Goal: Navigation & Orientation: Find specific page/section

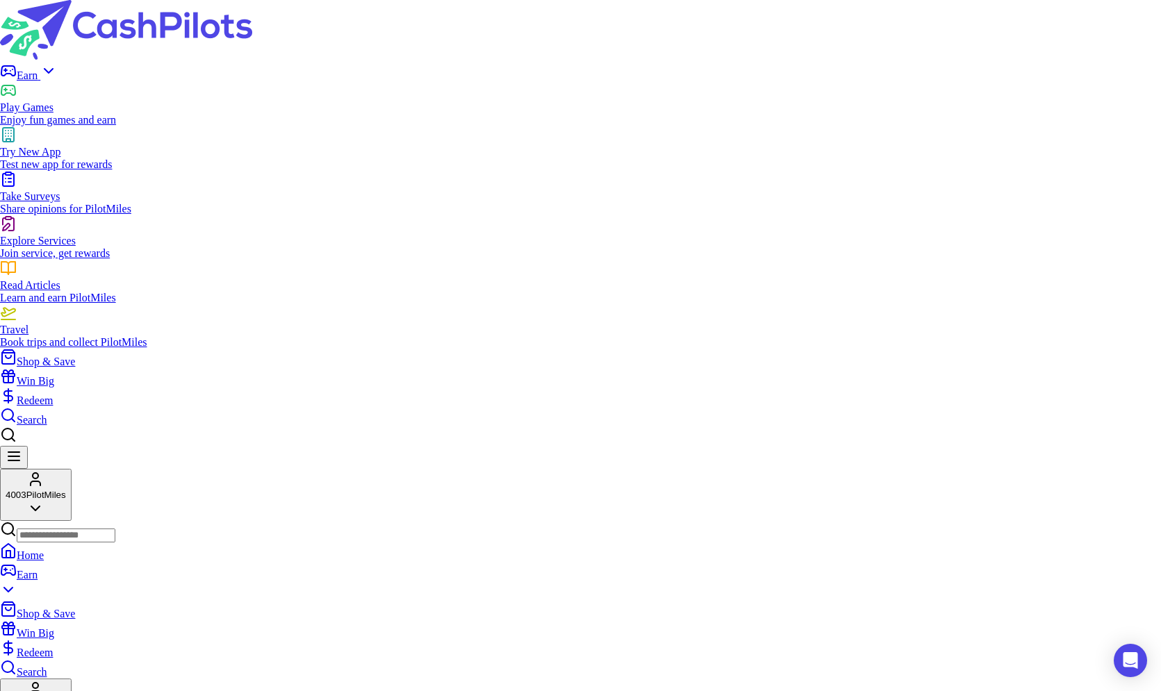
scroll to position [2070, 0]
drag, startPoint x: 381, startPoint y: 161, endPoint x: 271, endPoint y: 165, distance: 109.8
drag, startPoint x: 271, startPoint y: 166, endPoint x: 425, endPoint y: 167, distance: 154.2
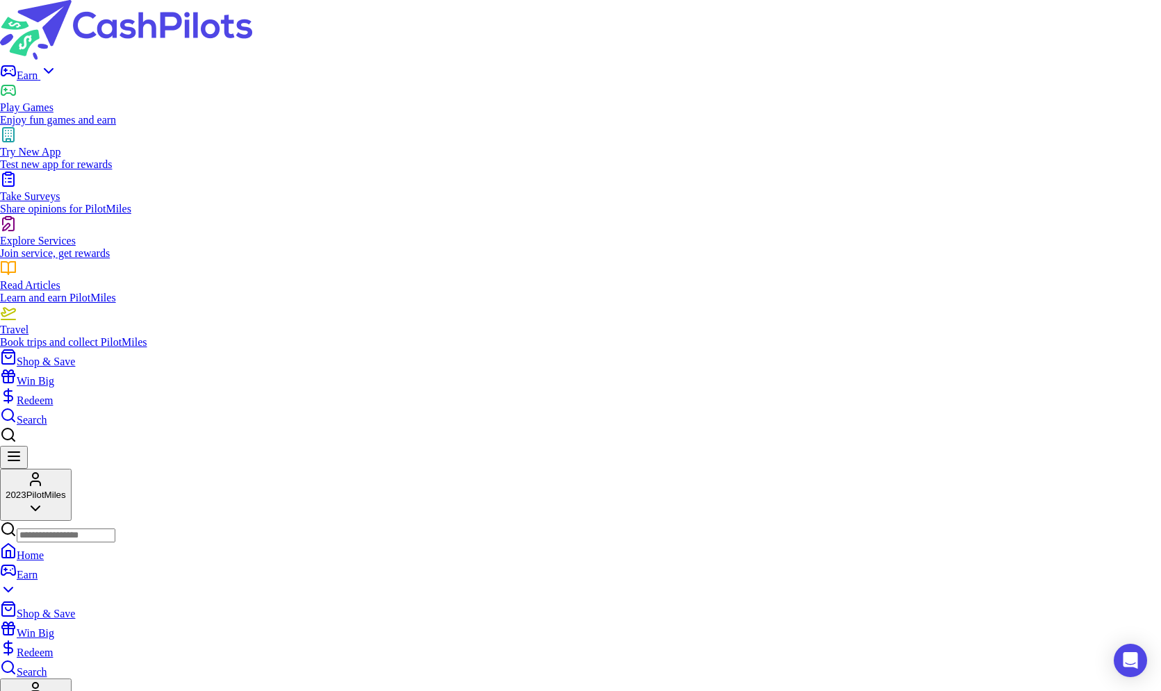
drag, startPoint x: 455, startPoint y: 164, endPoint x: 220, endPoint y: 165, distance: 235.5
drag, startPoint x: 193, startPoint y: 167, endPoint x: 429, endPoint y: 170, distance: 236.2
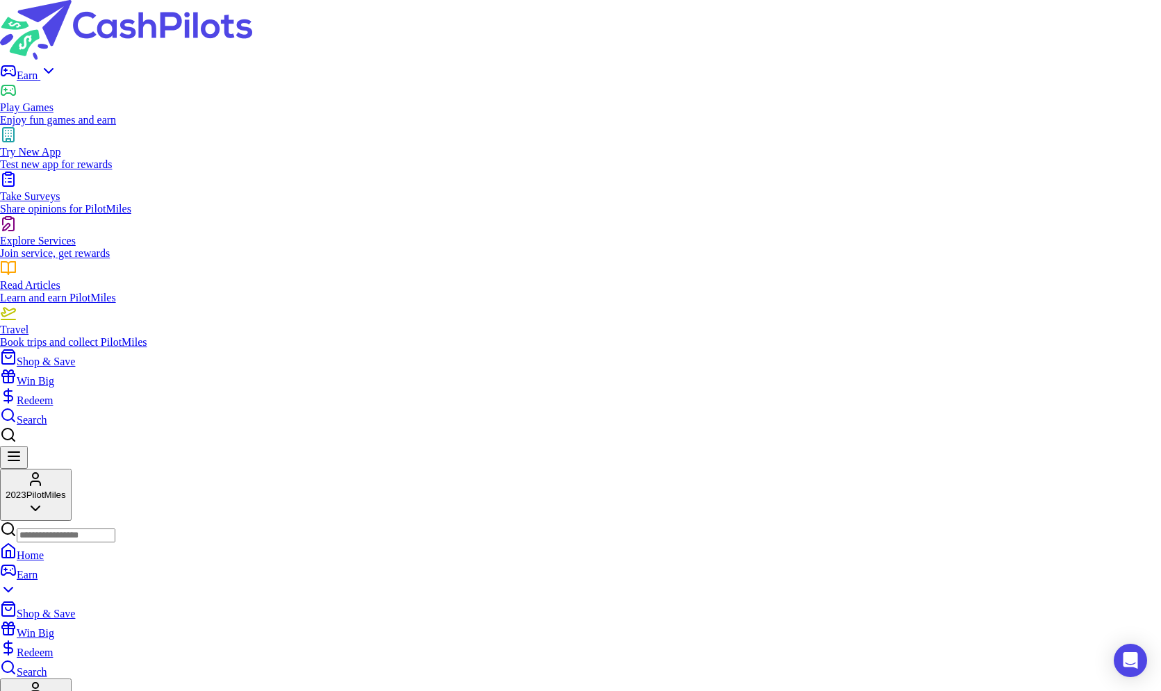
drag, startPoint x: 491, startPoint y: 160, endPoint x: 236, endPoint y: 161, distance: 255.7
drag, startPoint x: 186, startPoint y: 165, endPoint x: 490, endPoint y: 175, distance: 304.4
